Goal: Task Accomplishment & Management: Complete application form

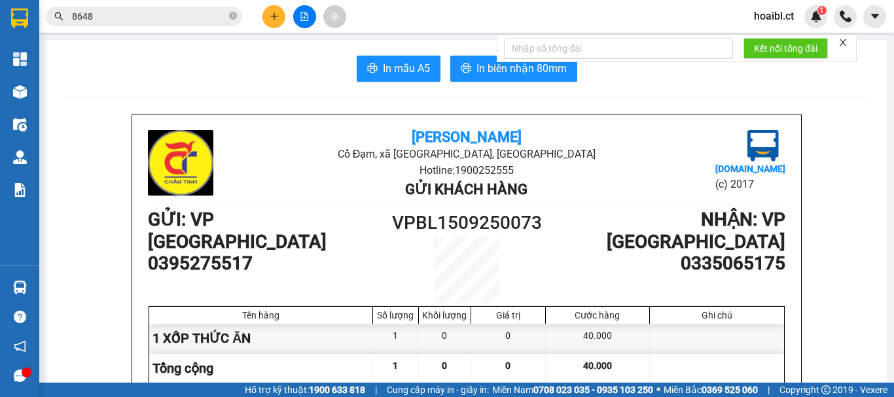
click at [280, 20] on button at bounding box center [274, 16] width 23 height 23
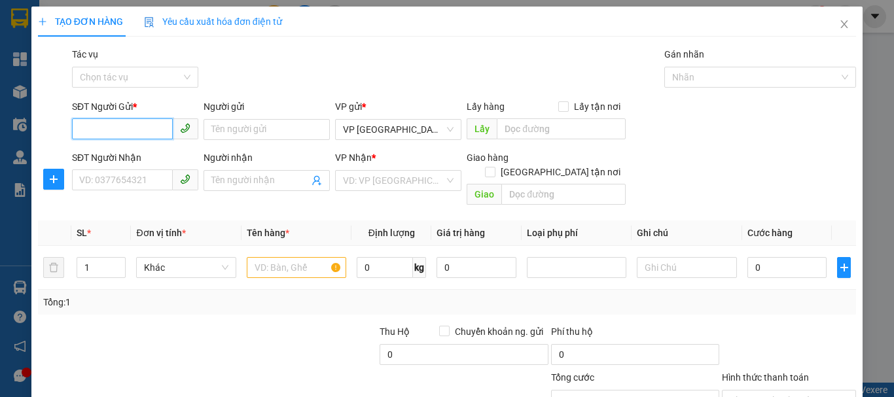
click at [117, 127] on input "SĐT Người Gửi *" at bounding box center [122, 129] width 101 height 21
type input "0399952095"
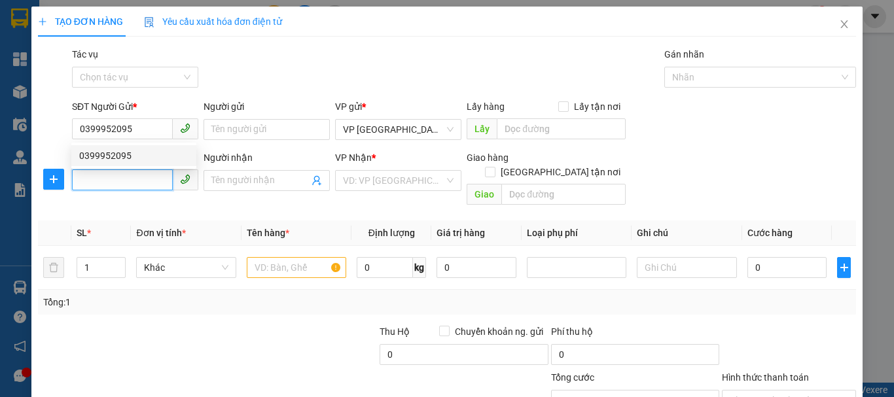
click at [126, 179] on input "SĐT Người Nhận" at bounding box center [122, 180] width 101 height 21
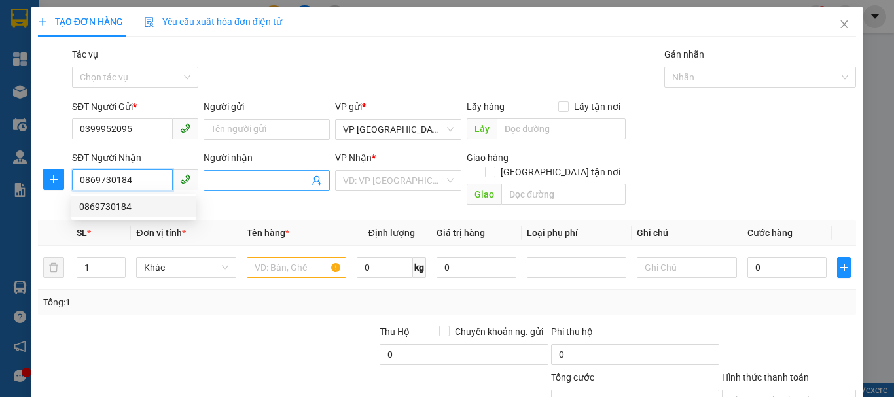
type input "0869730184"
click at [270, 177] on input "Người nhận" at bounding box center [260, 181] width 98 height 14
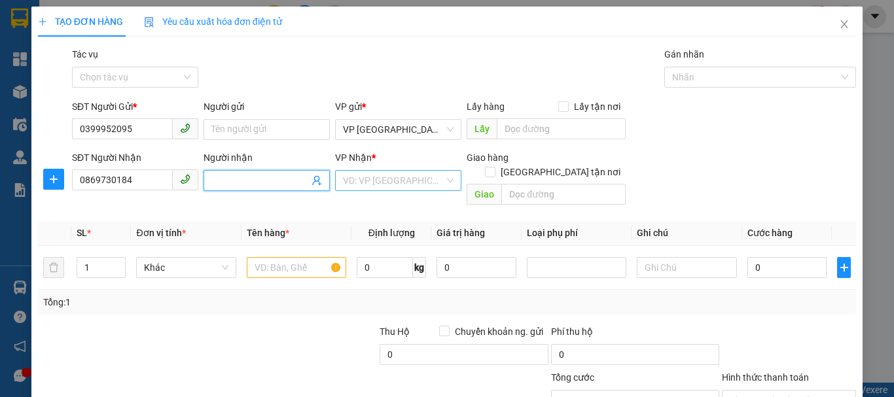
click at [363, 177] on input "search" at bounding box center [393, 181] width 101 height 20
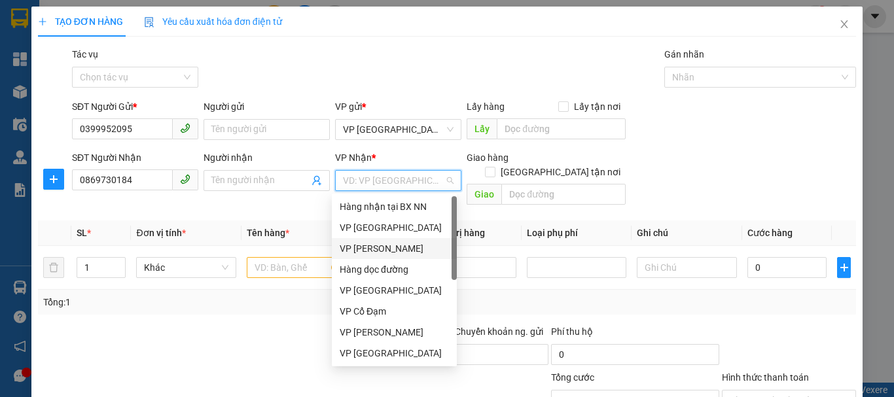
click at [375, 242] on div "VP [PERSON_NAME]" at bounding box center [394, 249] width 109 height 14
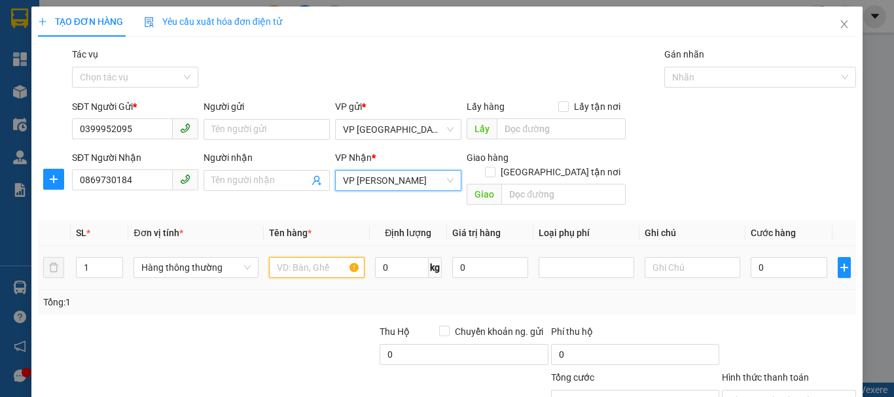
click at [317, 257] on input "text" at bounding box center [317, 267] width 96 height 21
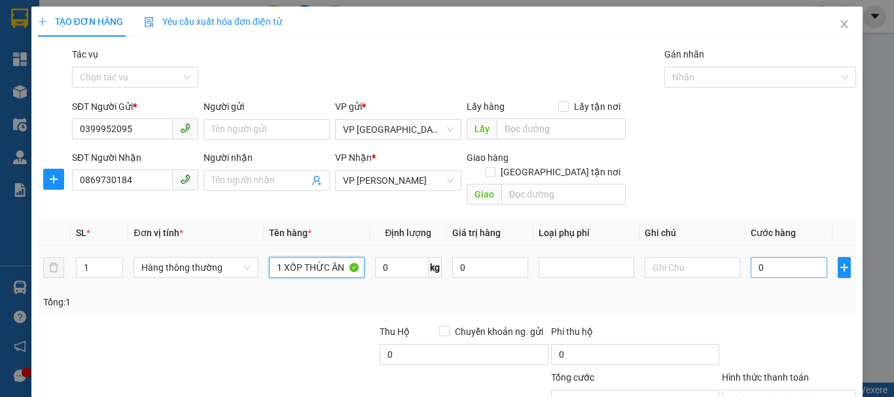
type input "1 XỐP THỨC ĂN"
click at [771, 257] on input "0" at bounding box center [789, 267] width 77 height 21
type input "6"
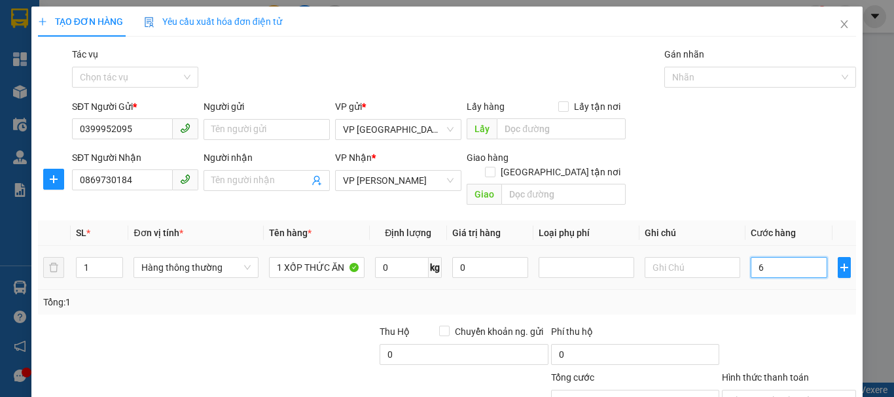
type input "60"
type input "600"
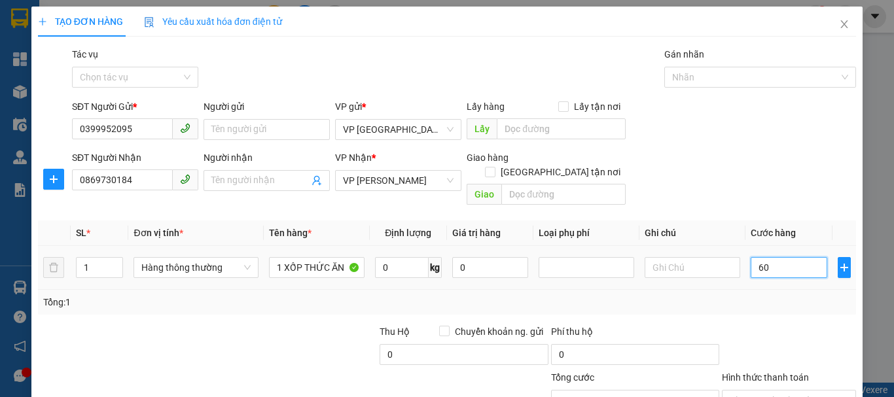
type input "600"
type input "6.000"
type input "60.000"
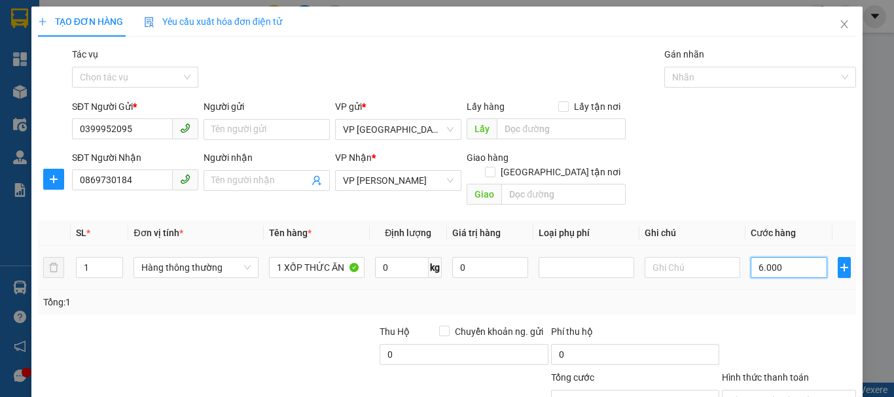
type input "60.000"
click at [703, 290] on div "Tổng: 1" at bounding box center [447, 302] width 818 height 25
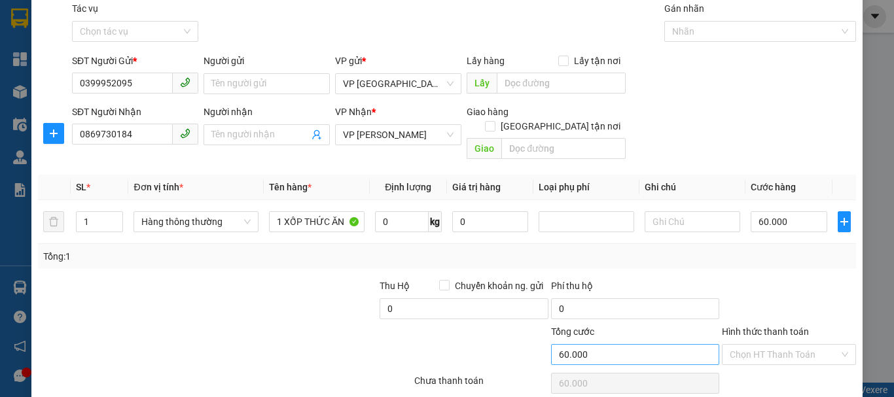
scroll to position [87, 0]
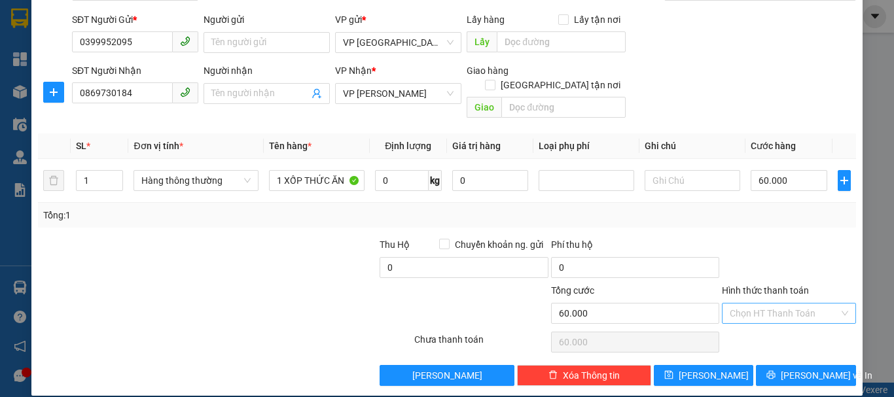
click at [735, 304] on input "Hình thức thanh toán" at bounding box center [784, 314] width 109 height 20
click at [348, 262] on div at bounding box center [293, 261] width 171 height 46
click at [821, 369] on span "[PERSON_NAME] và In" at bounding box center [827, 376] width 92 height 14
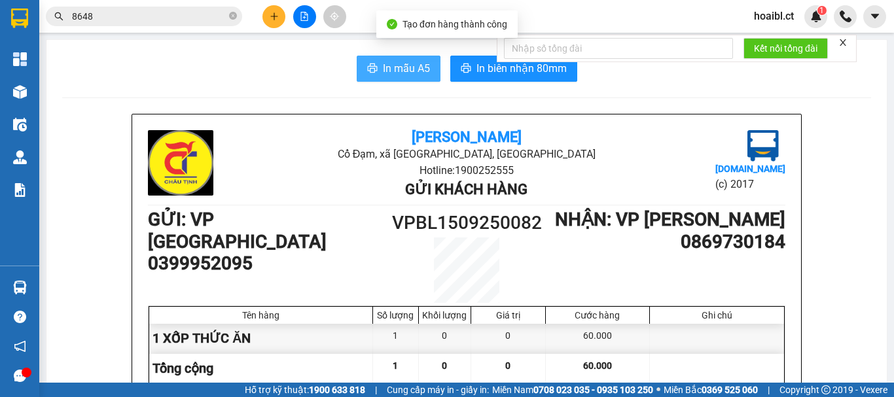
click at [394, 67] on span "In mẫu A5" at bounding box center [406, 68] width 47 height 16
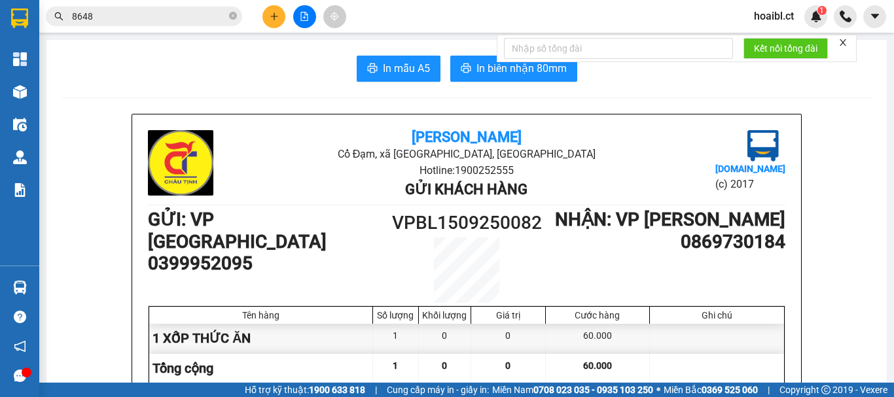
click at [275, 14] on icon "plus" at bounding box center [274, 16] width 9 height 9
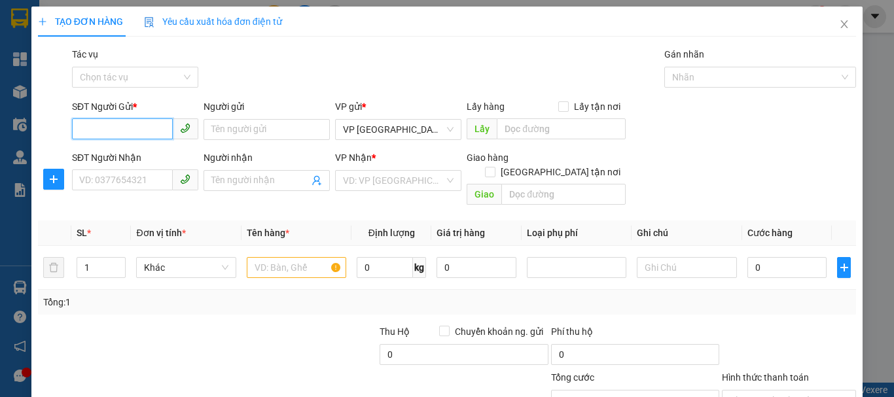
click at [133, 126] on input "SĐT Người Gửi *" at bounding box center [122, 129] width 101 height 21
type input "0387253194"
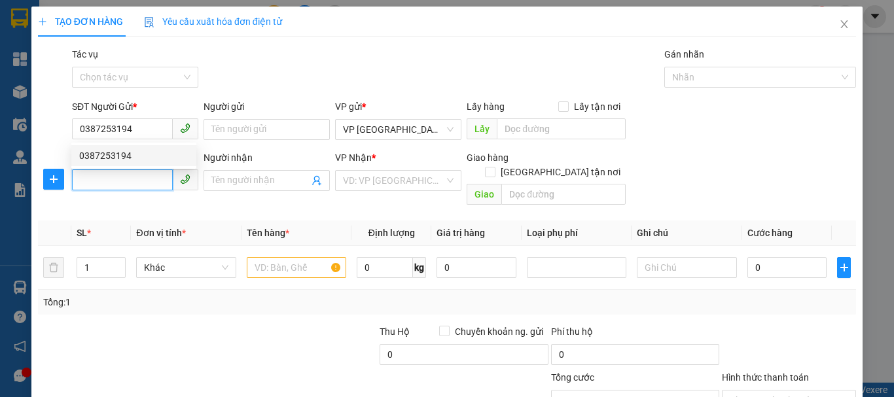
click at [132, 182] on input "SĐT Người Nhận" at bounding box center [122, 180] width 101 height 21
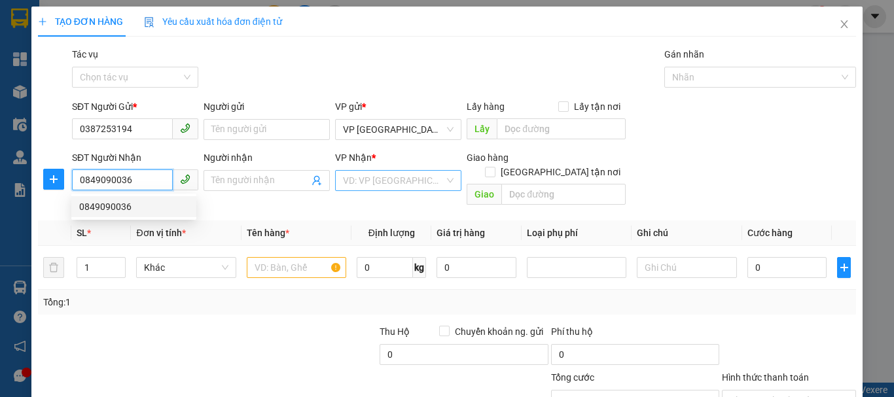
type input "0849090036"
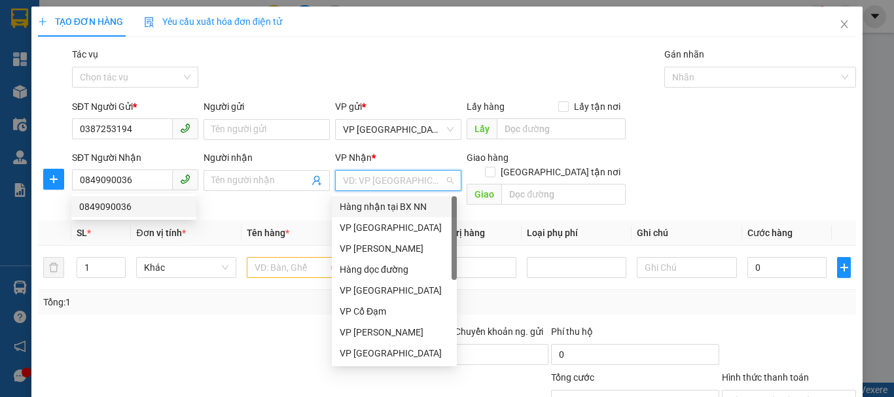
click at [390, 179] on input "search" at bounding box center [393, 181] width 101 height 20
click at [359, 228] on div "VP [GEOGRAPHIC_DATA]" at bounding box center [394, 228] width 109 height 14
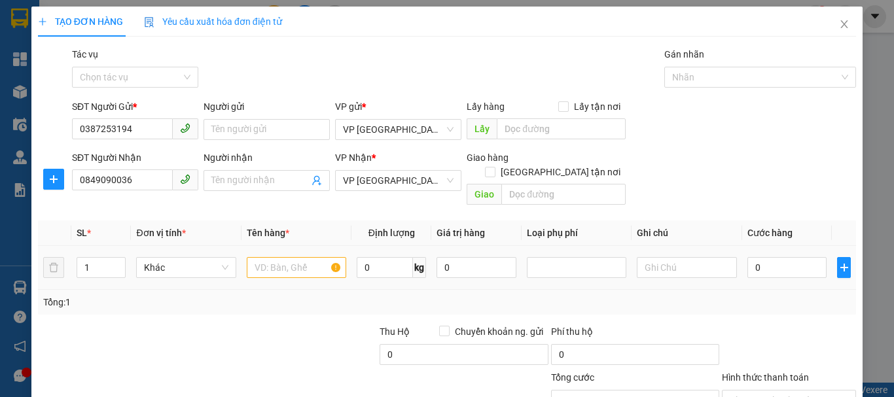
click at [281, 255] on div at bounding box center [297, 268] width 100 height 26
click at [278, 257] on input "text" at bounding box center [297, 267] width 100 height 21
type input "1 BỌC ÁO QUẦN"
click at [755, 257] on input "0" at bounding box center [788, 267] width 80 height 21
type input "3"
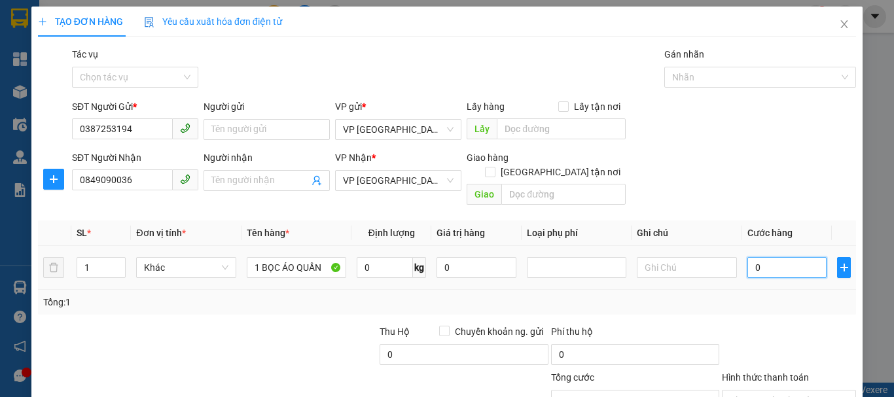
type input "3"
type input "30"
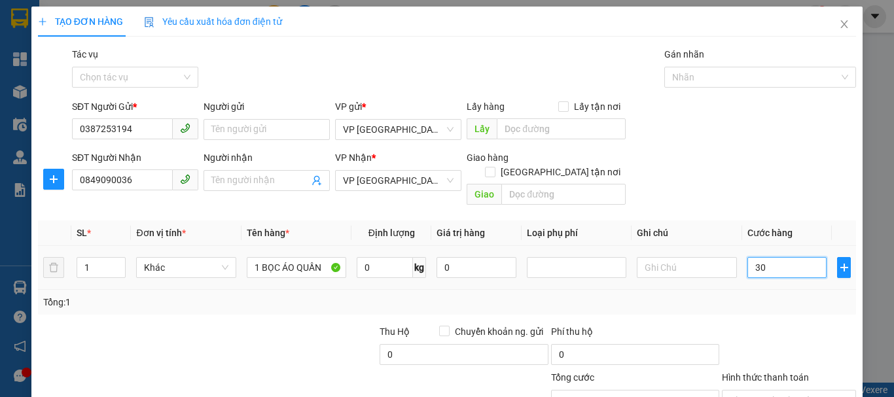
type input "300"
type input "3.000"
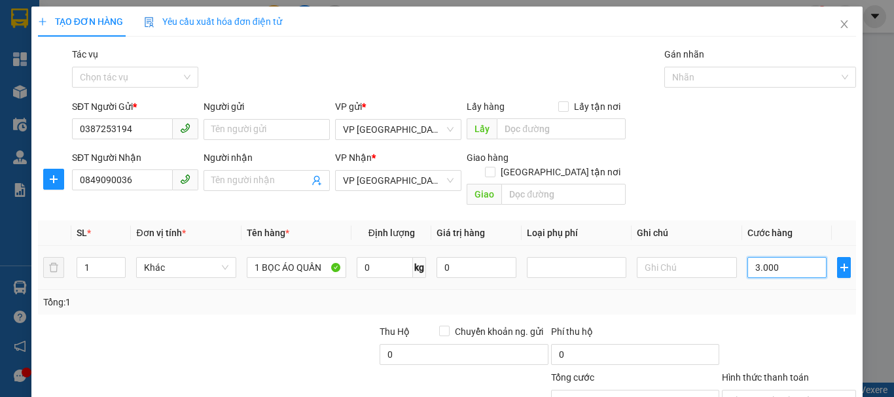
type input "3.000"
type input "30.000"
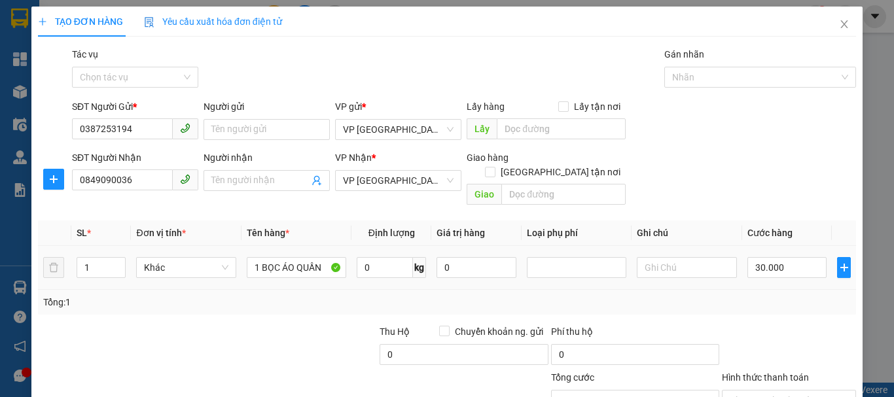
click at [733, 295] on div "Tổng: 1" at bounding box center [447, 302] width 808 height 14
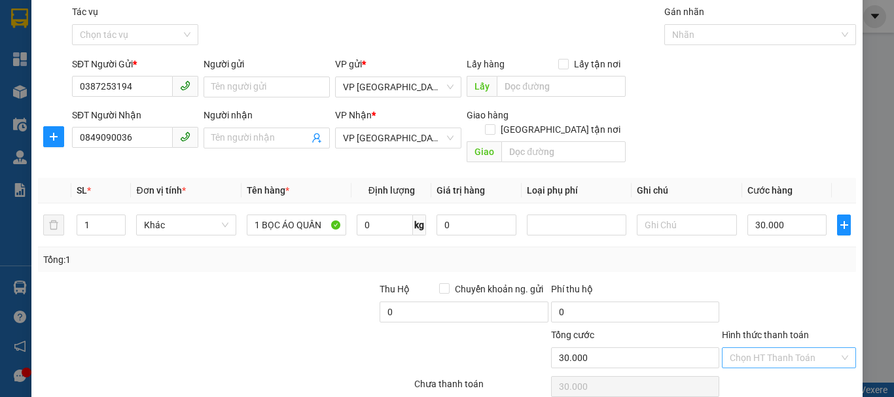
scroll to position [87, 0]
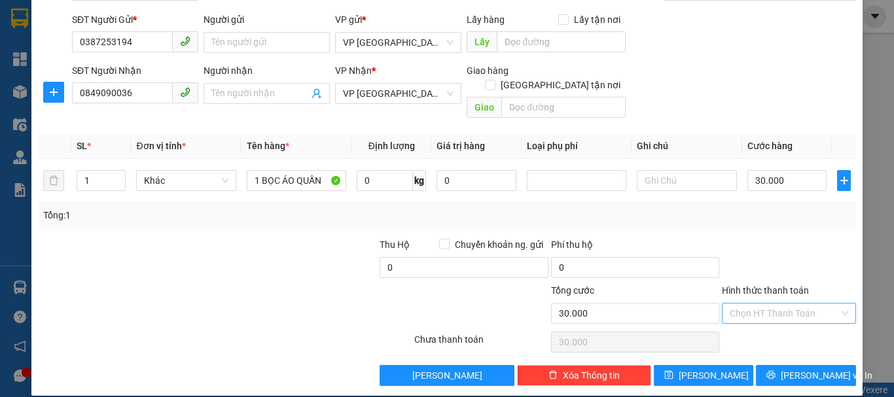
click at [759, 304] on input "Hình thức thanh toán" at bounding box center [784, 314] width 109 height 20
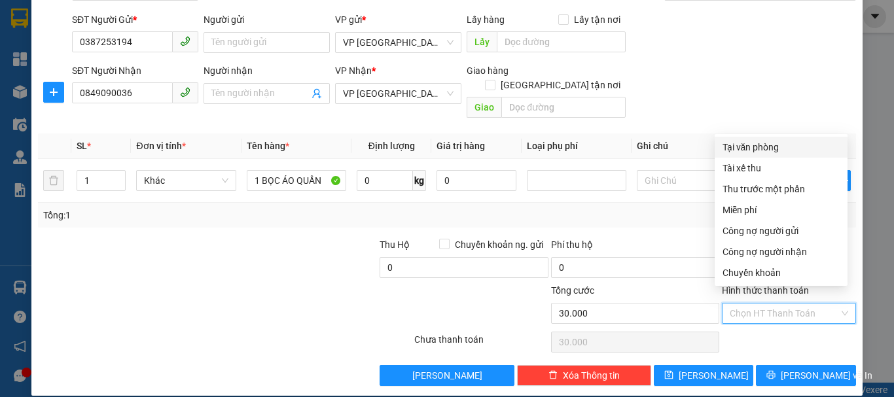
click at [750, 147] on div "Tại văn phòng" at bounding box center [781, 147] width 117 height 14
type input "0"
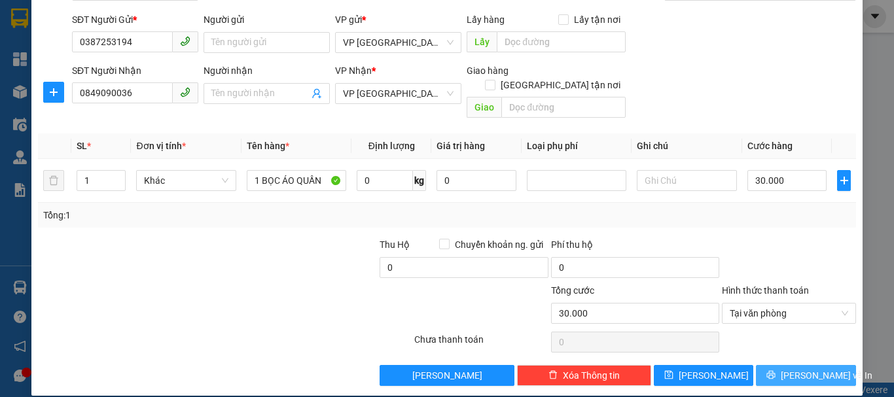
click at [776, 371] on span "printer" at bounding box center [771, 376] width 9 height 10
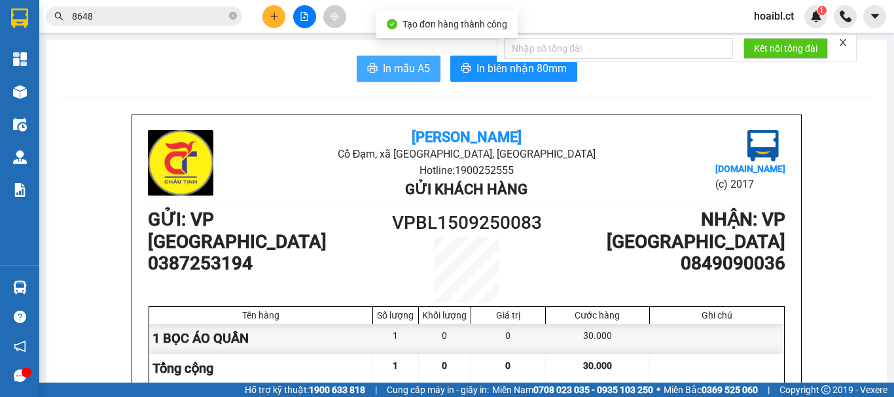
click at [388, 71] on span "In mẫu A5" at bounding box center [406, 68] width 47 height 16
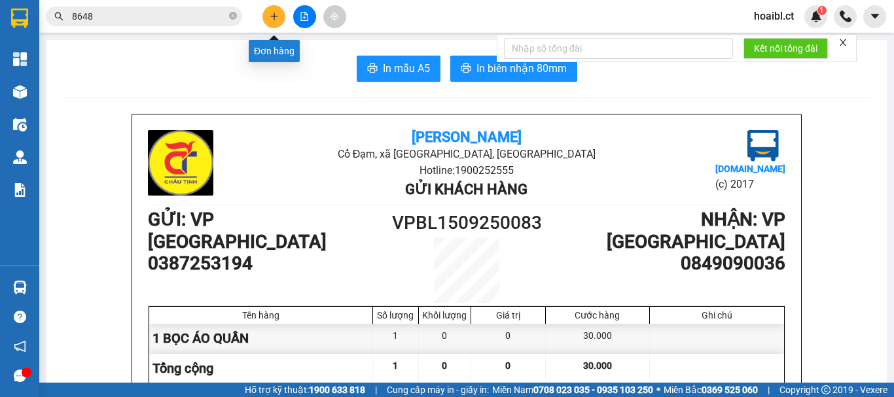
click at [273, 18] on icon "plus" at bounding box center [274, 16] width 9 height 9
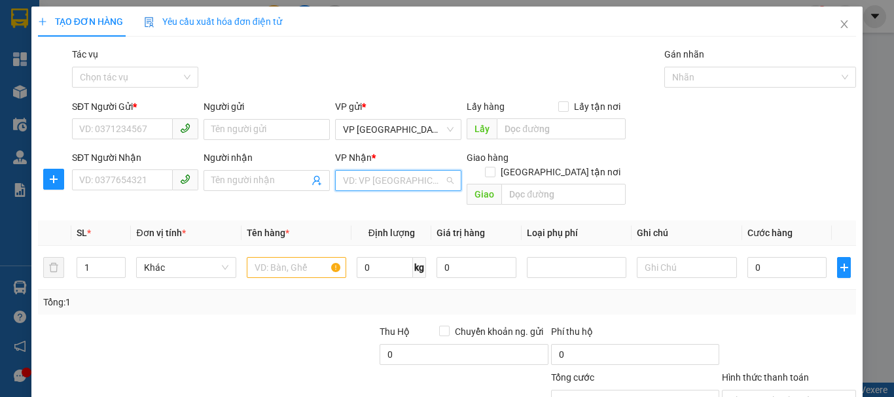
click at [380, 181] on input "search" at bounding box center [393, 181] width 101 height 20
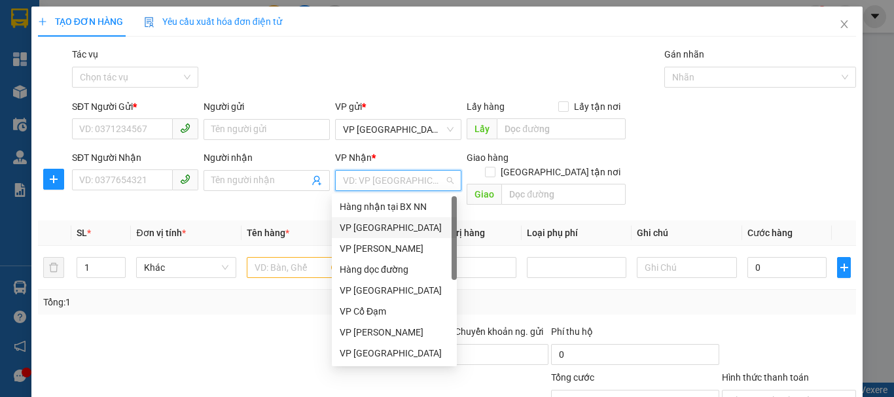
click at [369, 227] on div "VP [GEOGRAPHIC_DATA]" at bounding box center [394, 228] width 109 height 14
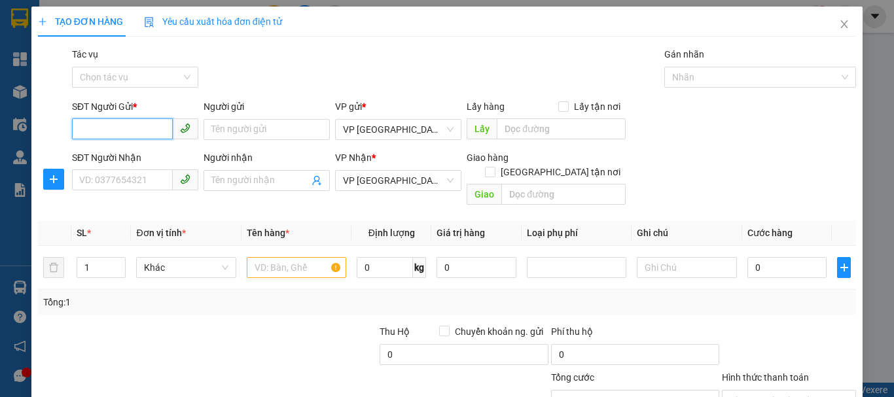
click at [127, 130] on input "SĐT Người Gửi *" at bounding box center [122, 129] width 101 height 21
click at [266, 257] on input "text" at bounding box center [297, 267] width 100 height 21
type input "1 XỐP THỨC ĂN"
click at [149, 137] on input "SĐT Người Gửi *" at bounding box center [122, 129] width 101 height 21
type input "0"
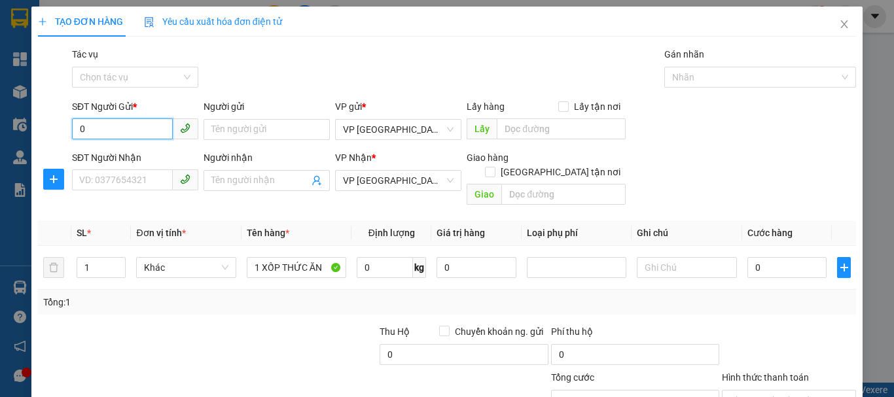
click at [135, 126] on input "0" at bounding box center [122, 129] width 101 height 21
click at [130, 128] on input "0" at bounding box center [122, 129] width 101 height 21
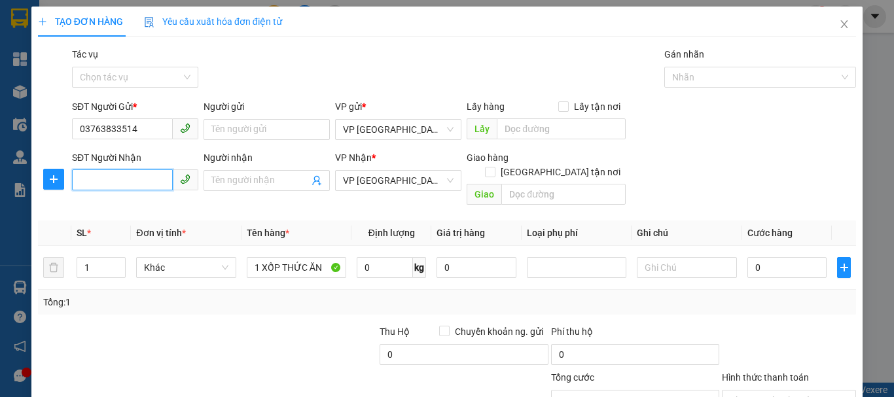
click at [140, 180] on input "SĐT Người Nhận" at bounding box center [122, 180] width 101 height 21
click at [119, 129] on input "03763833514" at bounding box center [122, 129] width 101 height 21
type input "0376383514"
click at [153, 177] on input "SĐT Người Nhận" at bounding box center [122, 180] width 101 height 21
type input "0971232678"
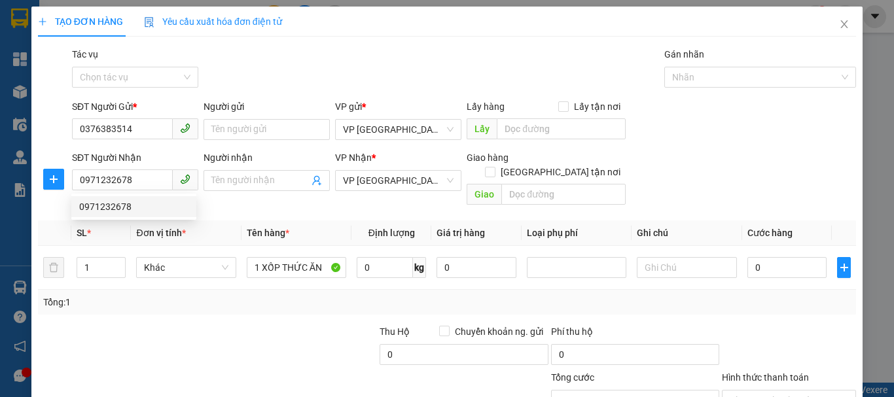
click at [170, 303] on div "Transit Pickup Surcharge Ids Transit Deliver Surcharge Ids Transit Deliver Surc…" at bounding box center [447, 260] width 818 height 426
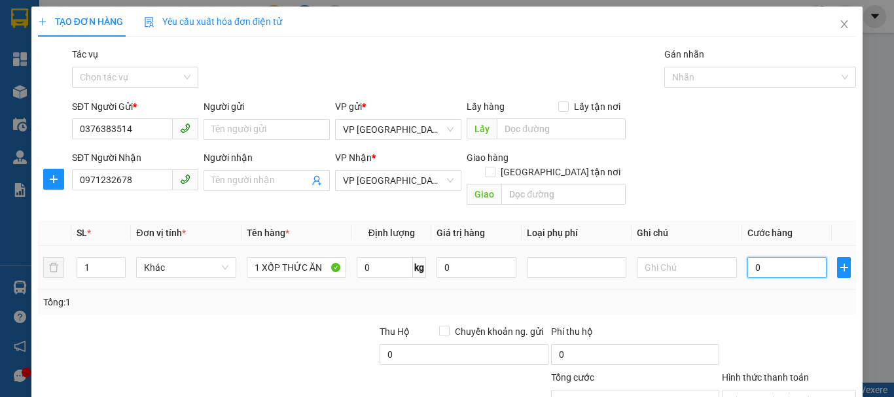
click at [765, 257] on input "0" at bounding box center [788, 267] width 80 height 21
type input "4"
type input "40"
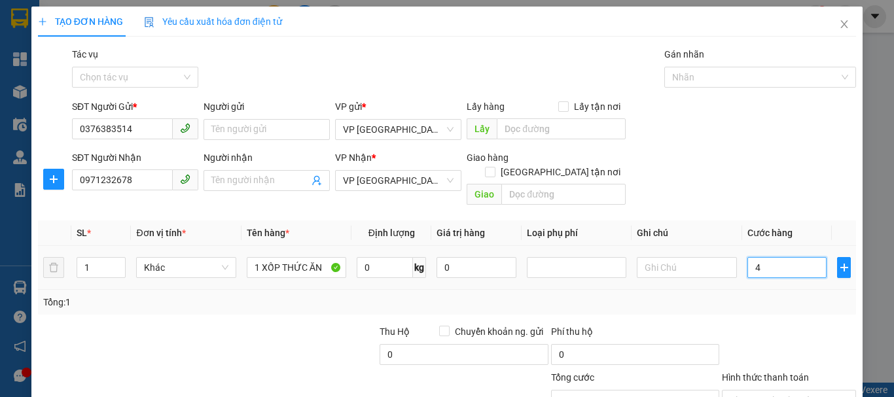
type input "40"
type input "400"
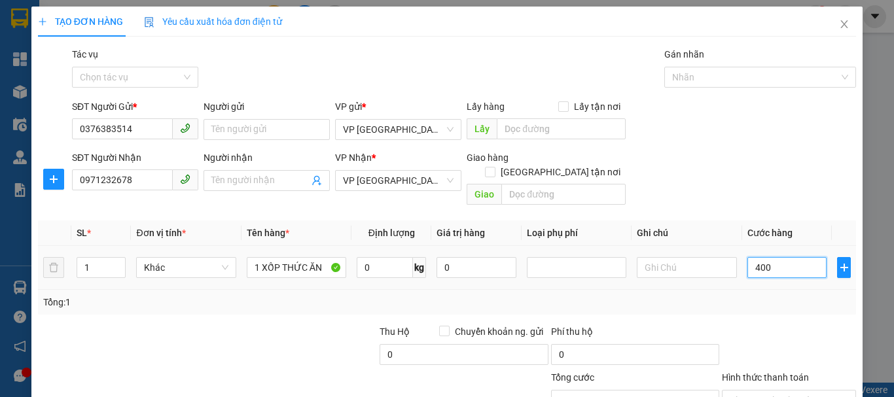
type input "4.000"
type input "40.000"
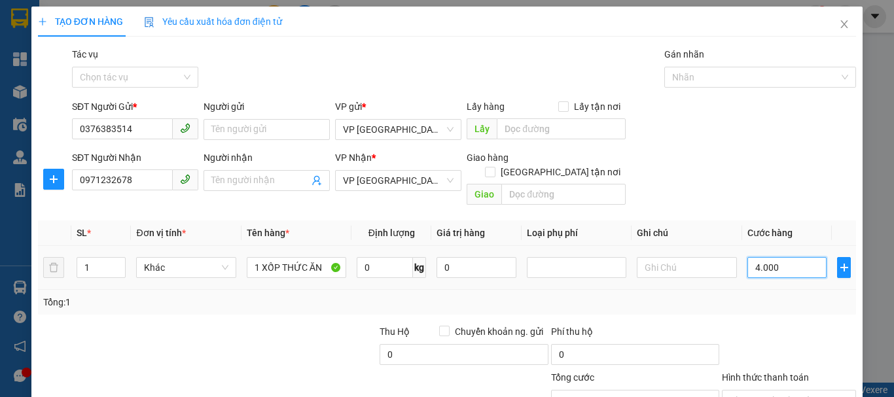
type input "40.000"
click at [278, 295] on div "Tổng: 1" at bounding box center [194, 302] width 303 height 14
click at [794, 257] on input "40.000" at bounding box center [788, 267] width 80 height 21
click at [678, 295] on div "Tổng: 1" at bounding box center [447, 302] width 808 height 14
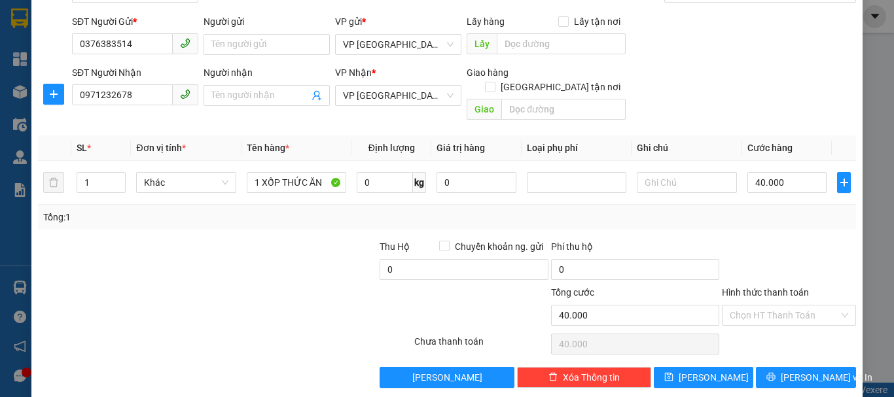
scroll to position [87, 0]
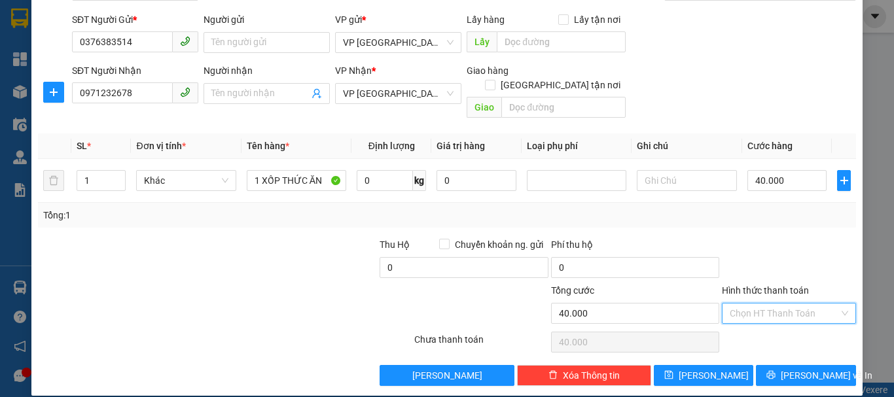
click at [754, 308] on input "Hình thức thanh toán" at bounding box center [784, 314] width 109 height 20
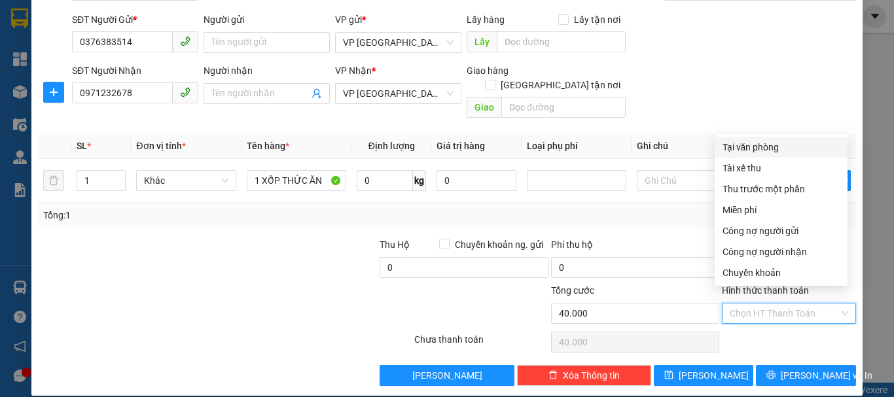
click at [757, 148] on div "Tại văn phòng" at bounding box center [781, 147] width 117 height 14
type input "0"
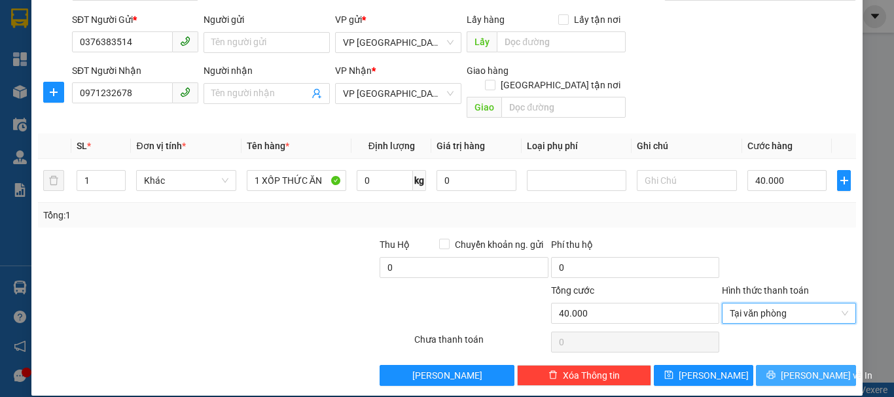
click at [776, 371] on icon "printer" at bounding box center [771, 375] width 9 height 9
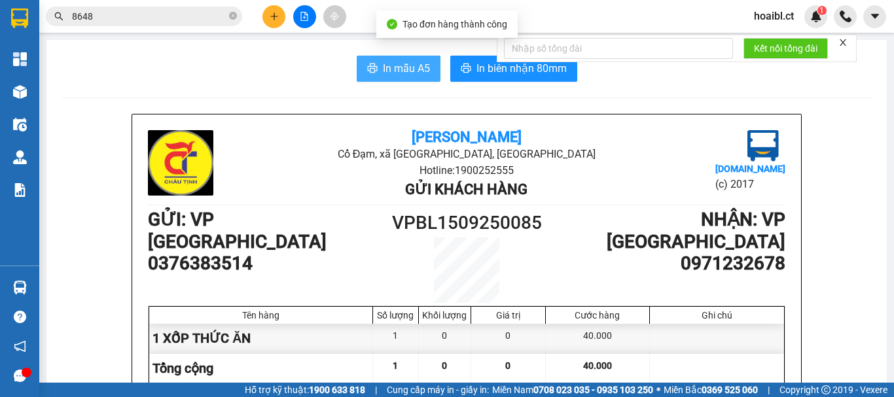
click at [369, 69] on icon "printer" at bounding box center [372, 68] width 10 height 9
